Goal: Transaction & Acquisition: Purchase product/service

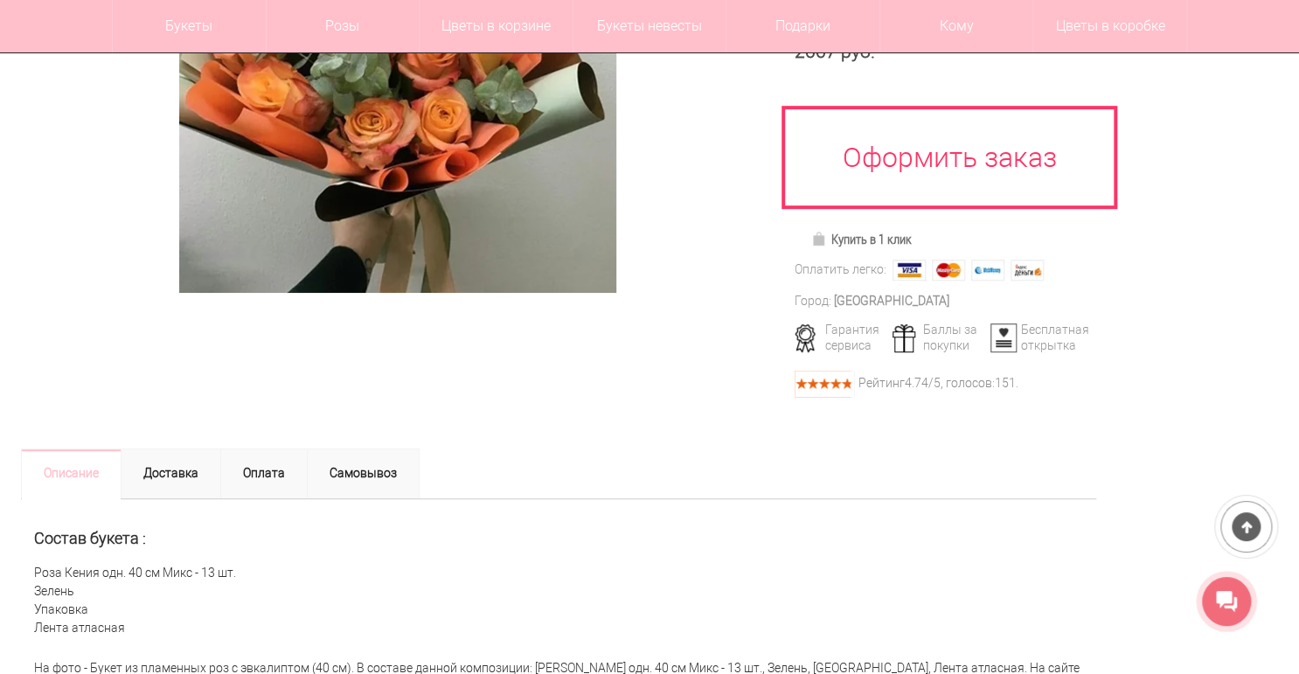
scroll to position [140, 0]
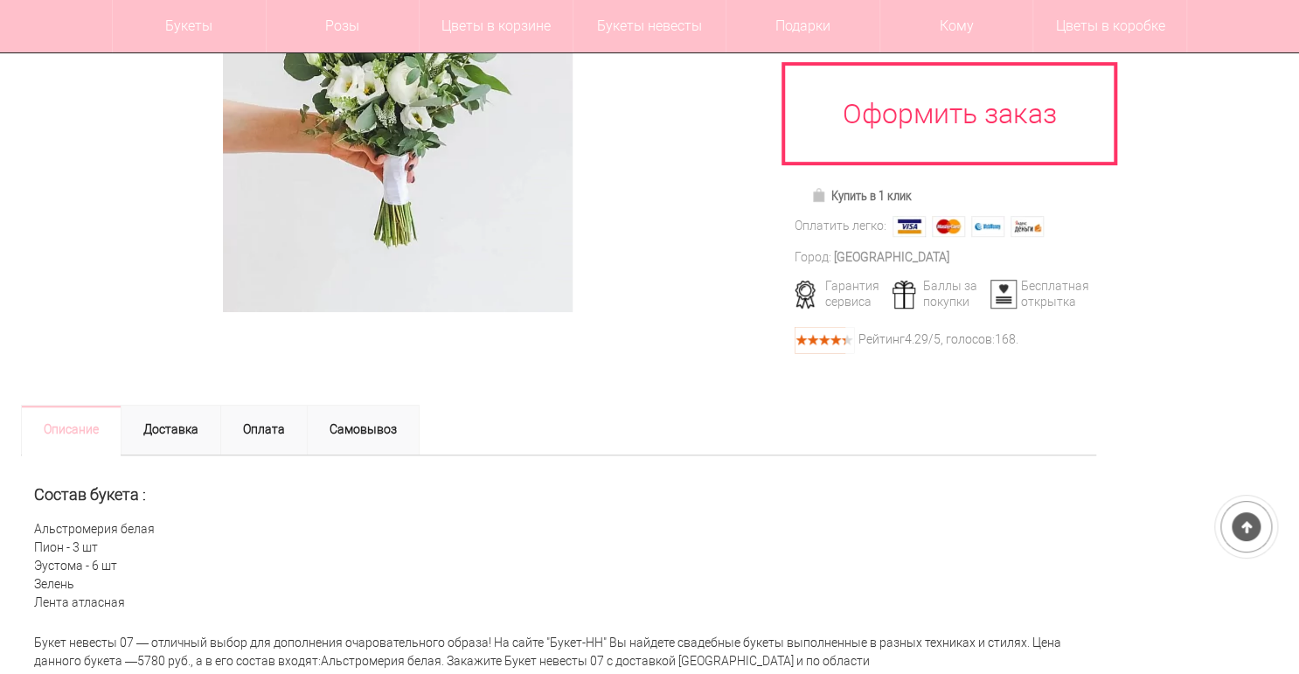
scroll to position [350, 0]
